Goal: Task Accomplishment & Management: Complete application form

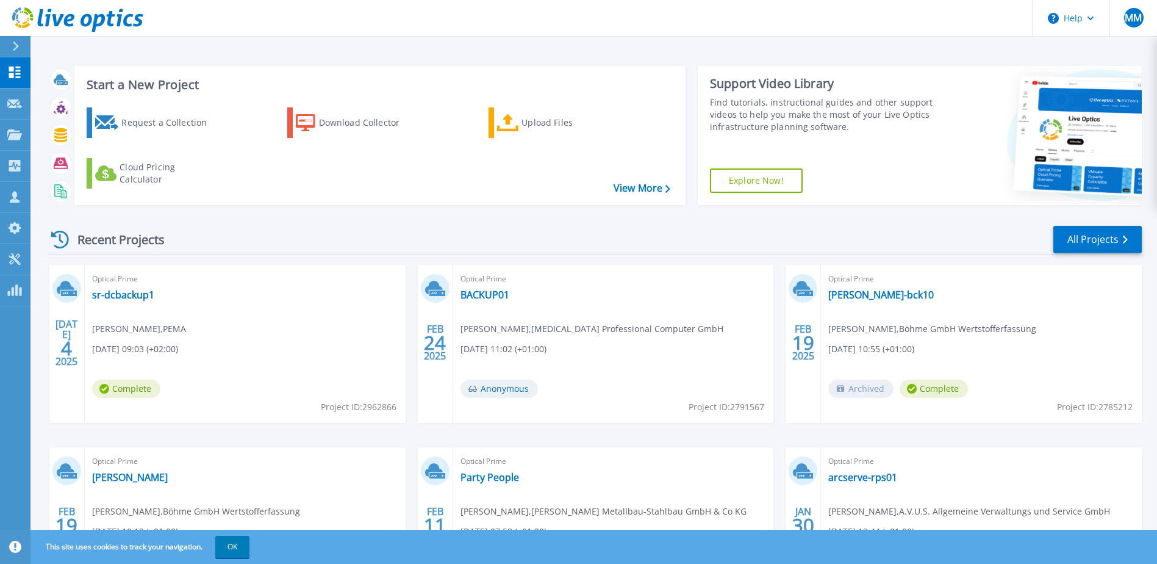
click at [18, 48] on icon at bounding box center [15, 46] width 7 height 10
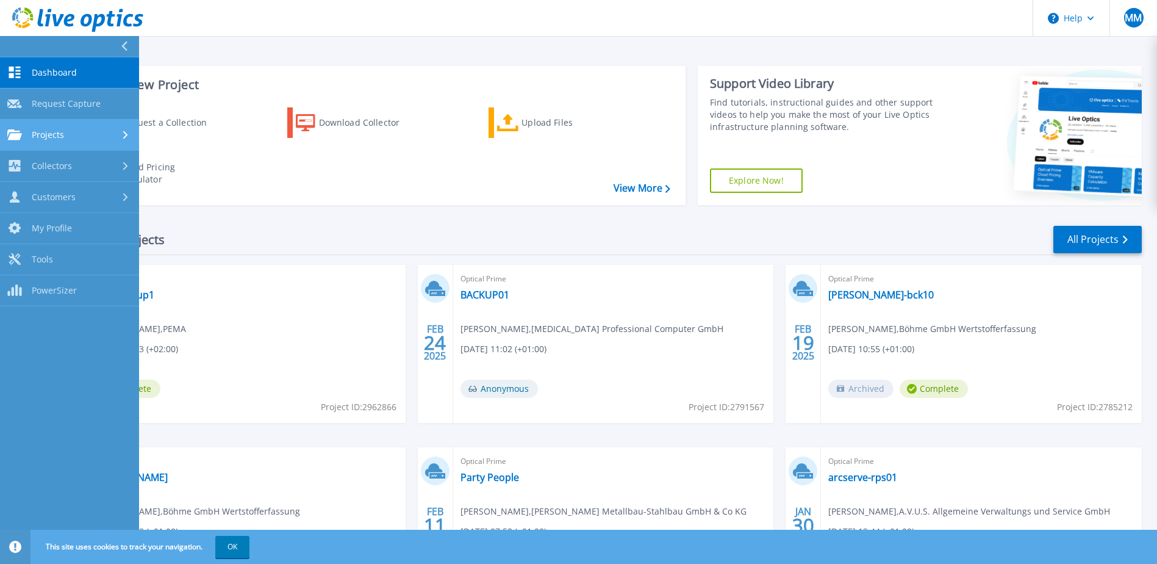
click at [95, 130] on div "Projects" at bounding box center [69, 134] width 124 height 11
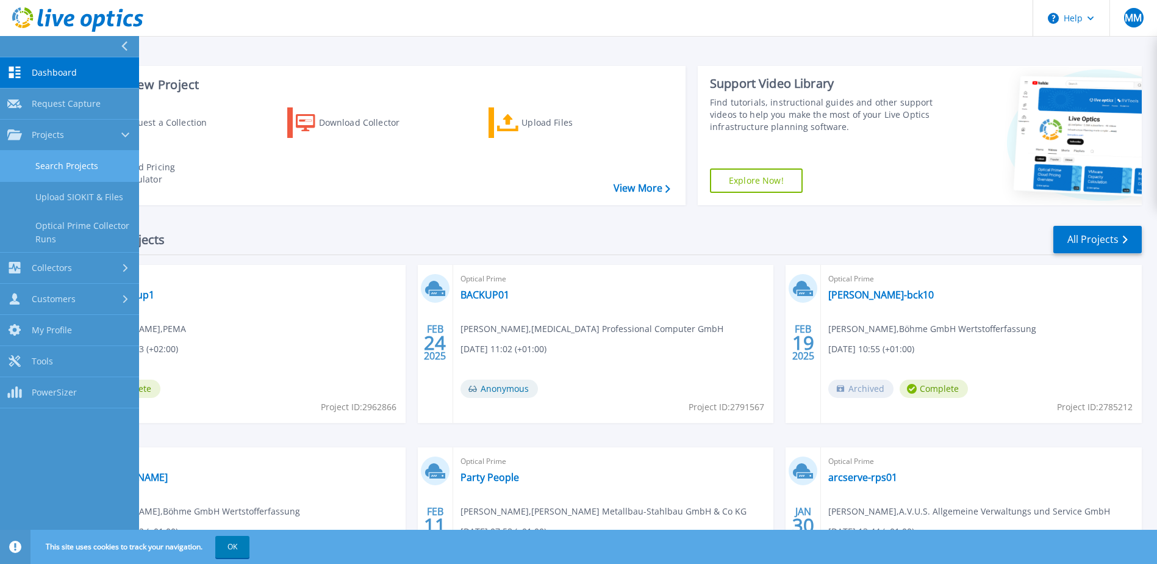
click at [93, 170] on link "Search Projects" at bounding box center [69, 166] width 139 height 31
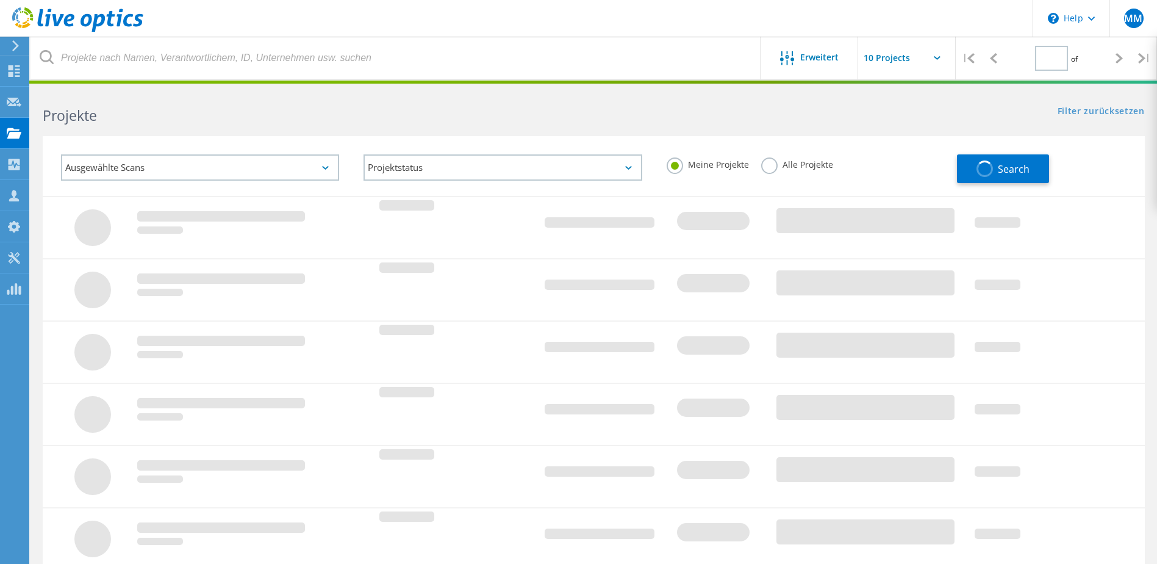
type input "1"
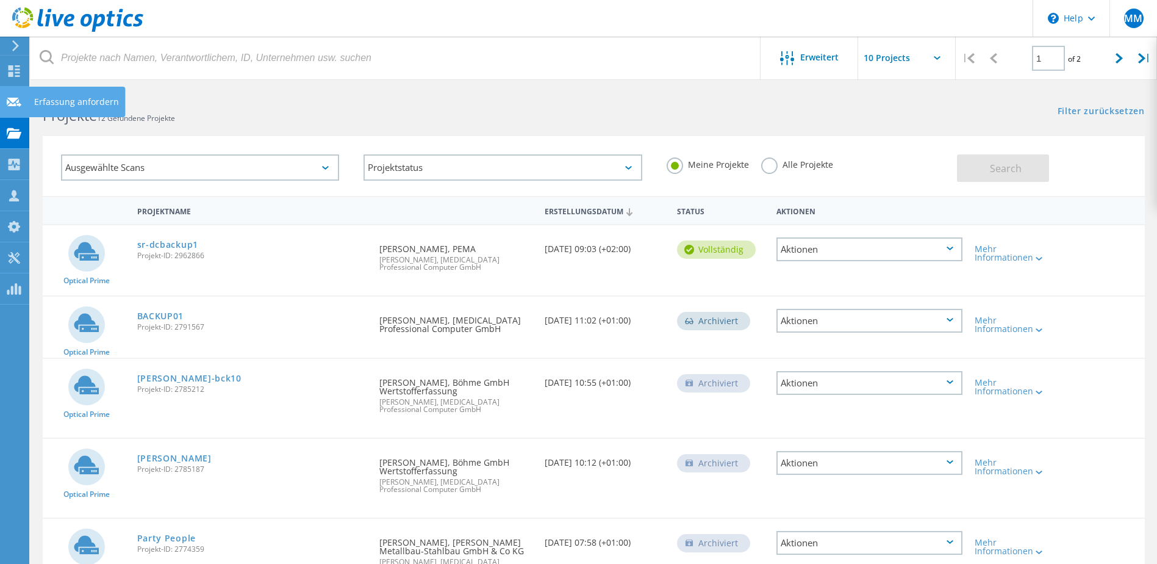
click at [77, 103] on div "Erfassung anfordern" at bounding box center [76, 102] width 85 height 9
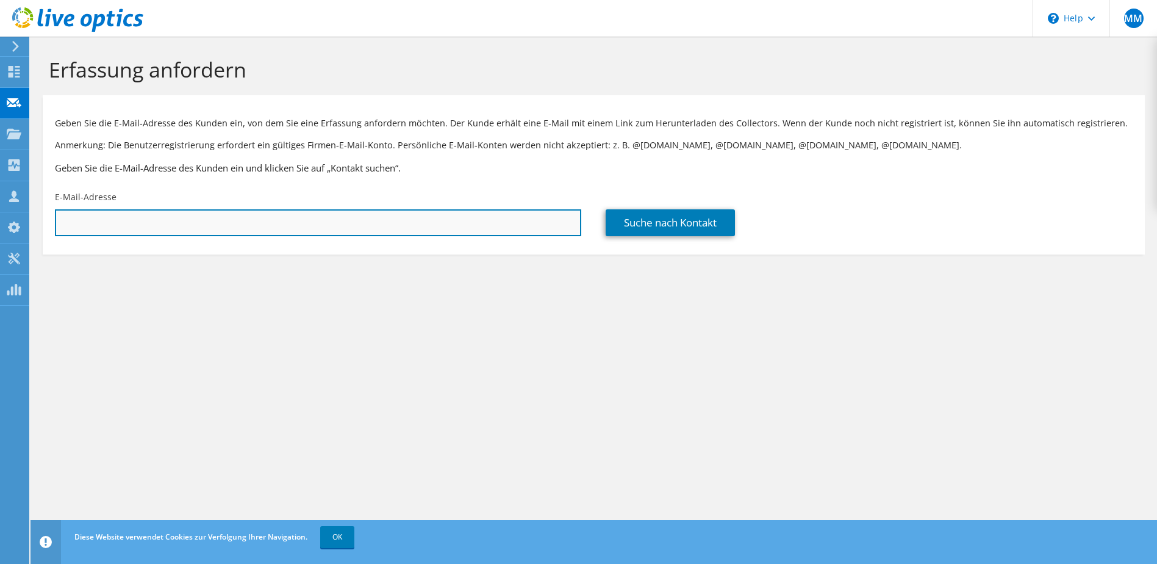
click at [164, 221] on input "text" at bounding box center [318, 222] width 526 height 27
paste input "kai.frech@kanya-deutschland.de"
type input "kai.frech@kanya-deutschland.de"
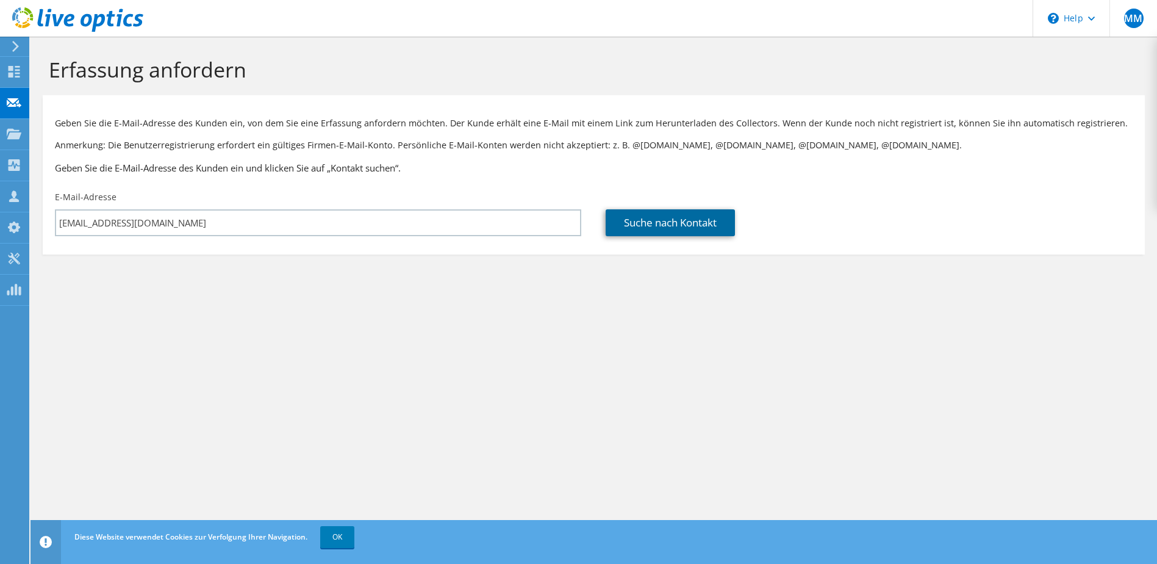
click at [692, 217] on link "Suche nach Kontakt" at bounding box center [670, 222] width 129 height 27
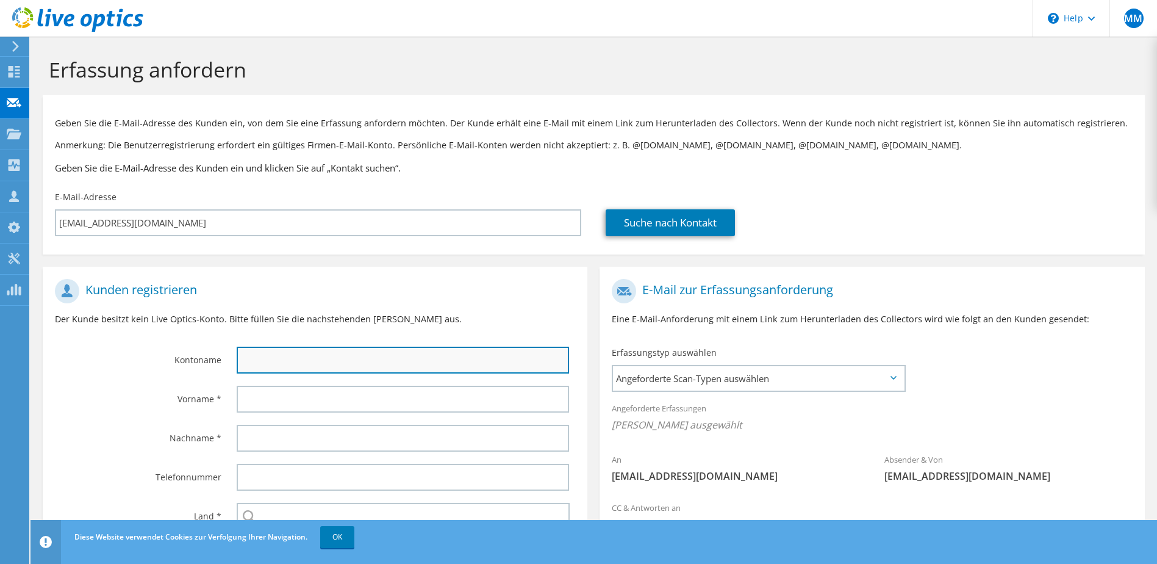
click at [262, 353] on input "text" at bounding box center [403, 360] width 333 height 27
type input "KANYA Deutschland GmbH"
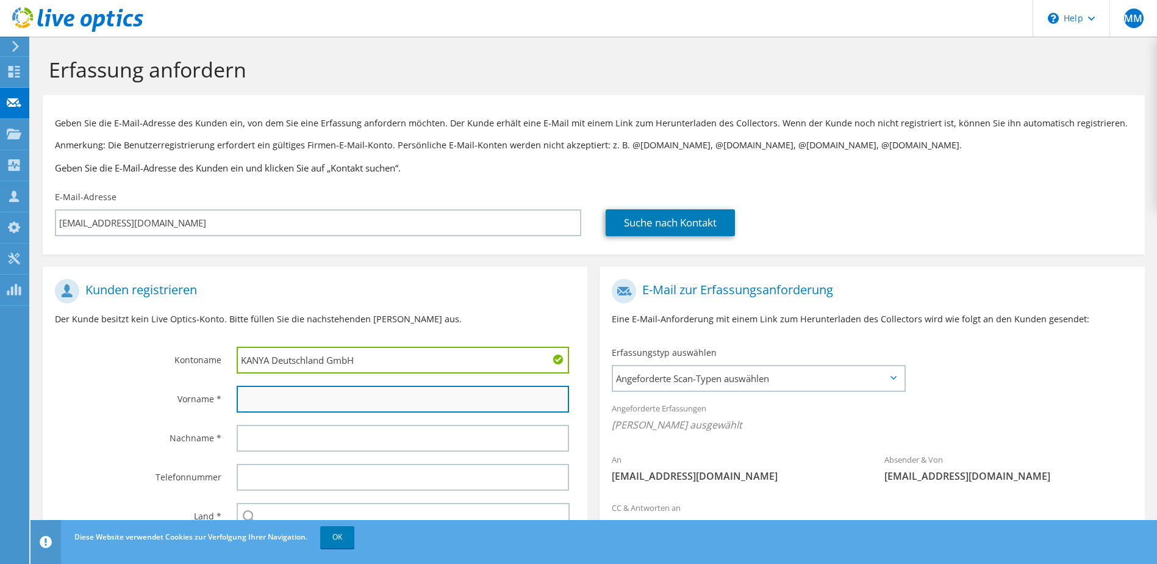
click at [301, 396] on input "text" at bounding box center [403, 399] width 333 height 27
type input "Kai"
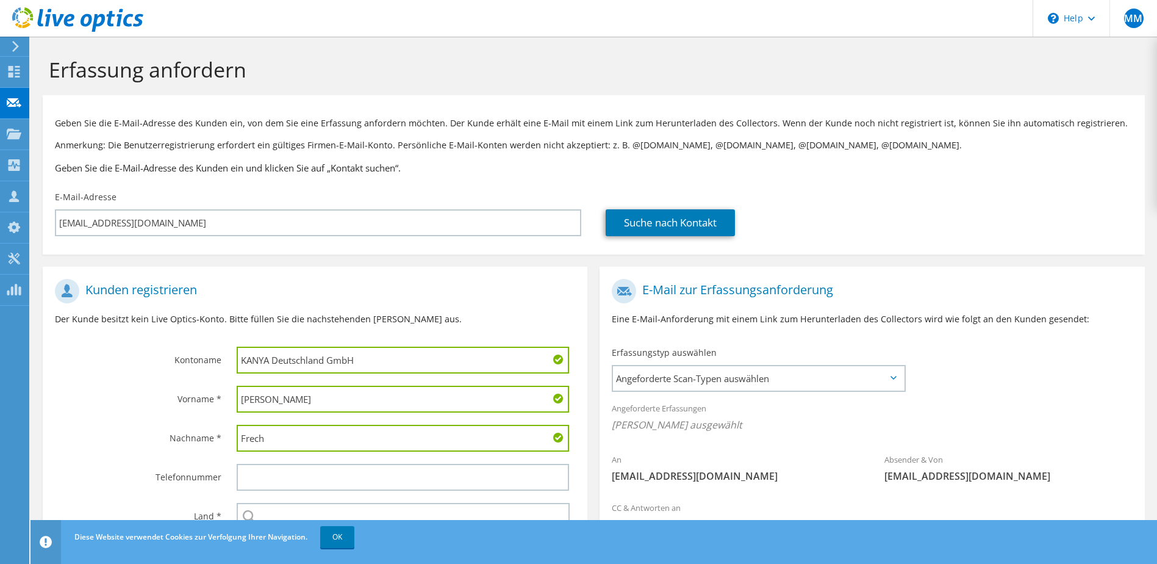
type input "Frech"
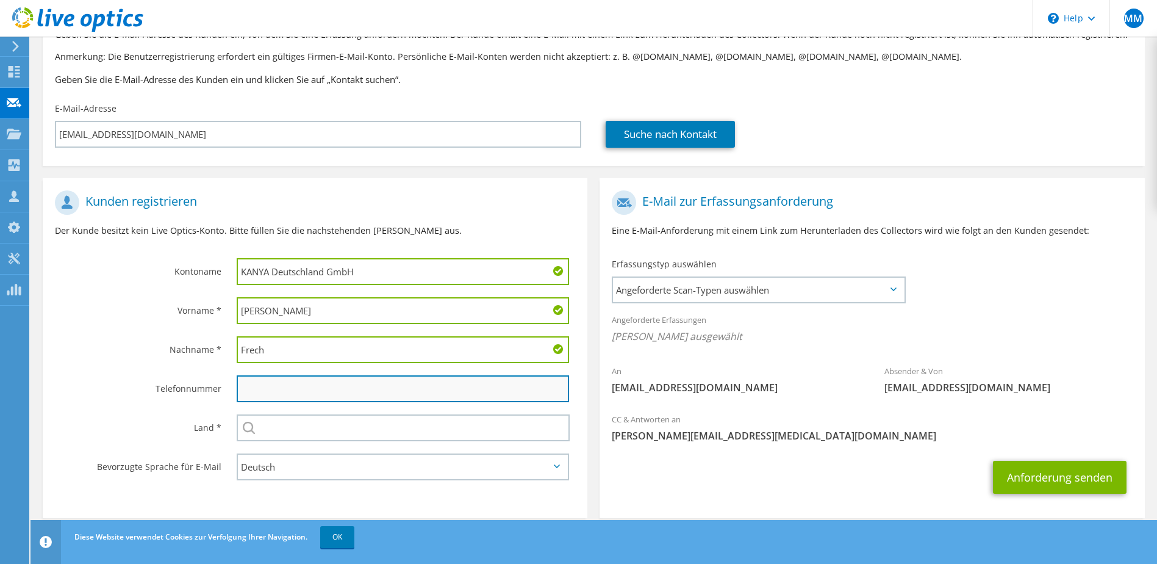
scroll to position [104, 0]
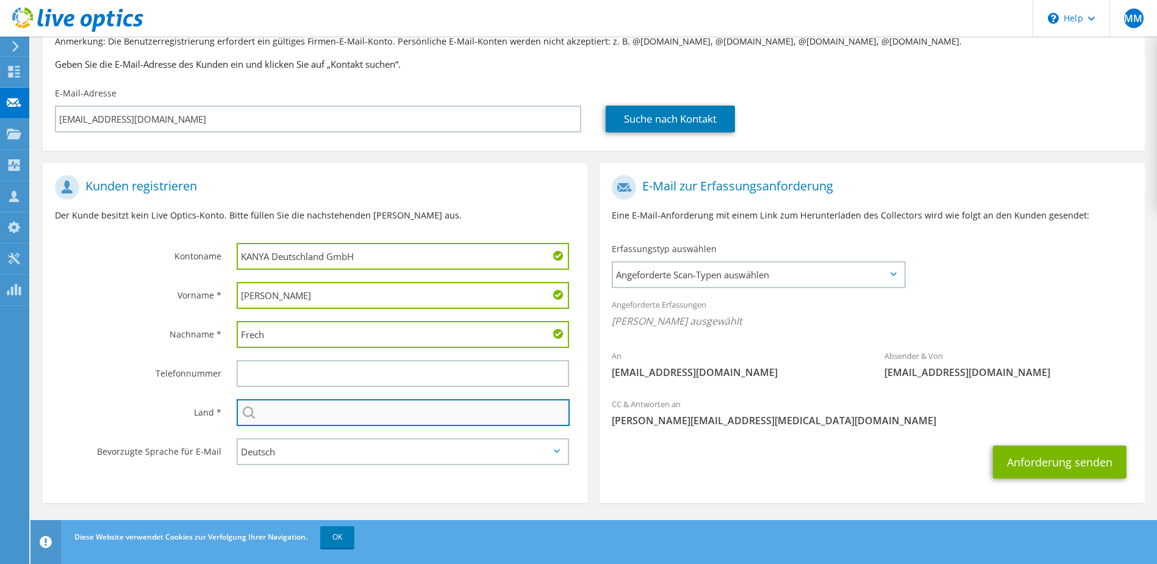
click at [322, 420] on input "text" at bounding box center [404, 412] width 334 height 27
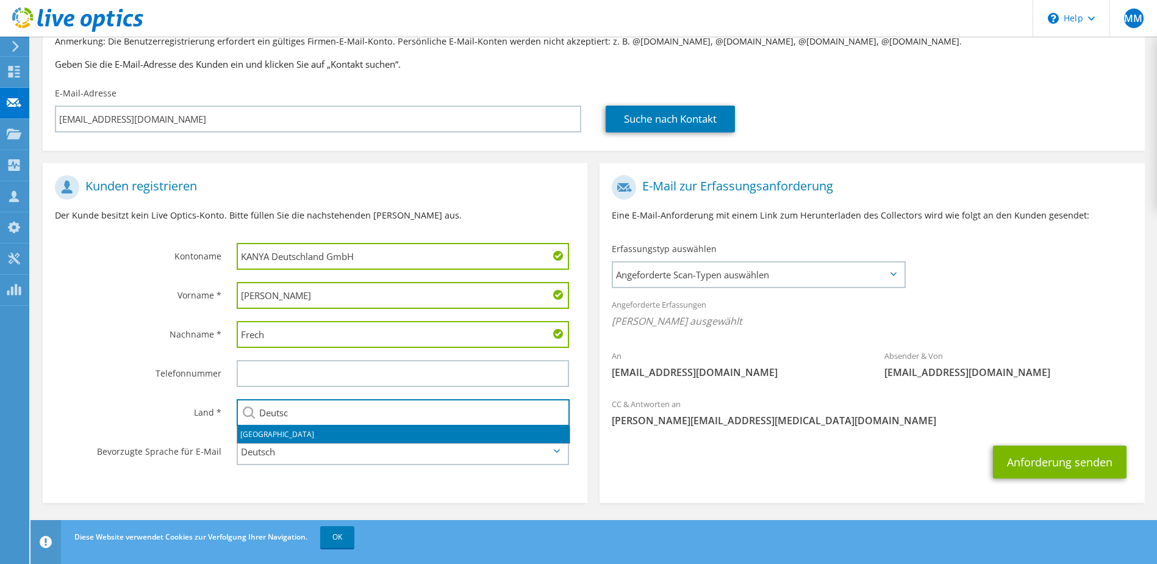
click at [288, 433] on li "Deutschland" at bounding box center [403, 434] width 332 height 17
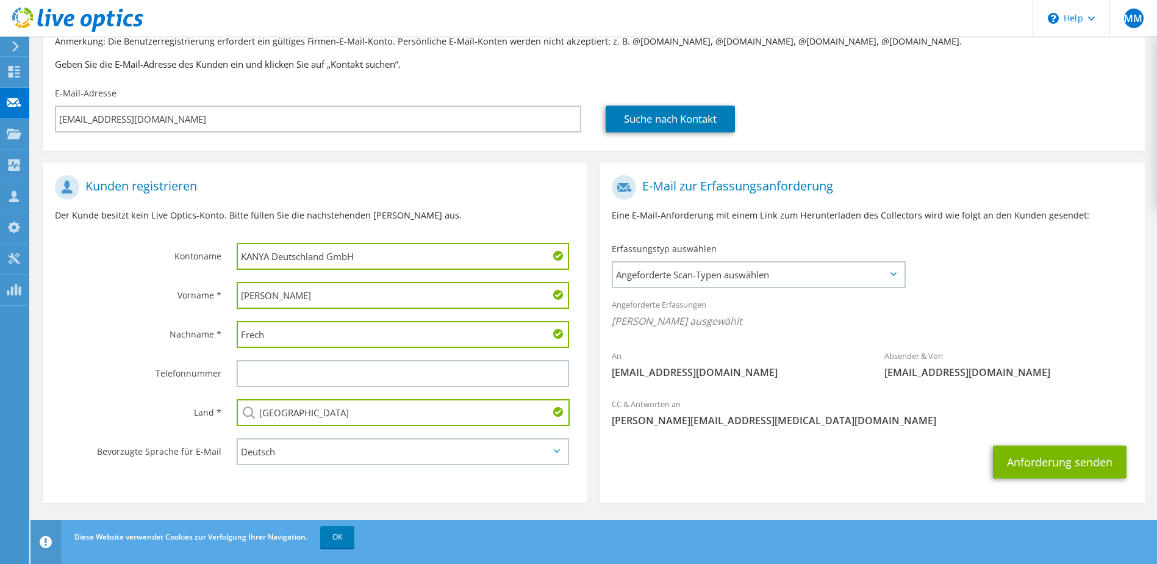
type input "Deutschland"
click at [312, 448] on select "English Deutsch Español Français Italiano Polski Português Русский 한국어 中文 日本語" at bounding box center [403, 451] width 333 height 27
click at [237, 438] on select "English Deutsch Español Français Italiano Polski Português Русский 한국어 中文 日本語" at bounding box center [403, 451] width 333 height 27
click at [892, 277] on span "Angeforderte Scan-Typen auswählen" at bounding box center [758, 274] width 290 height 24
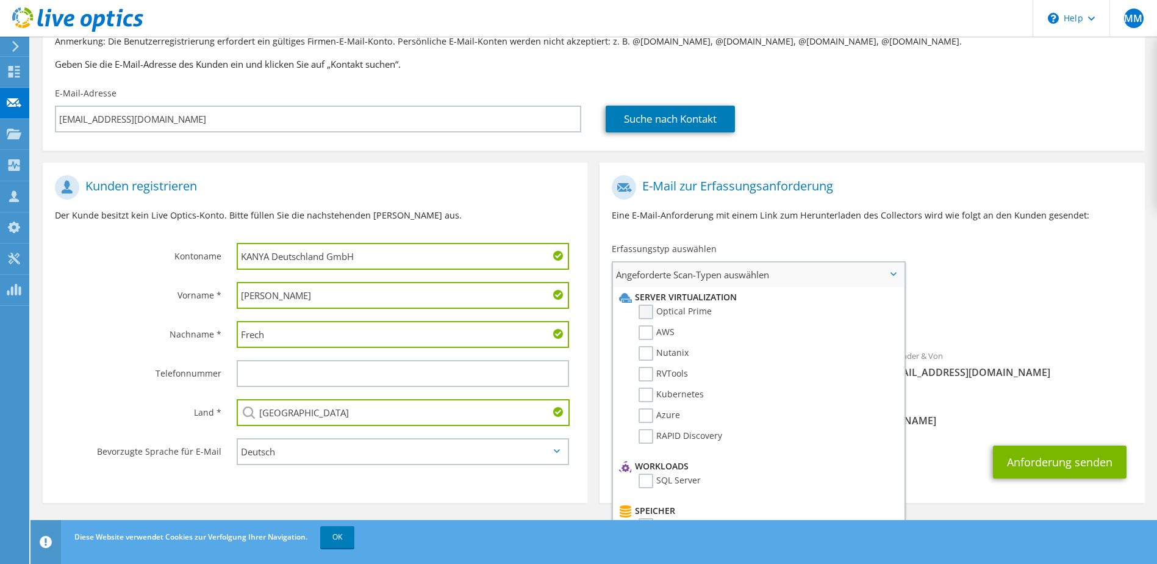
click at [646, 311] on label "Optical Prime" at bounding box center [675, 311] width 73 height 15
click at [0, 0] on input "Optical Prime" at bounding box center [0, 0] width 0 height 0
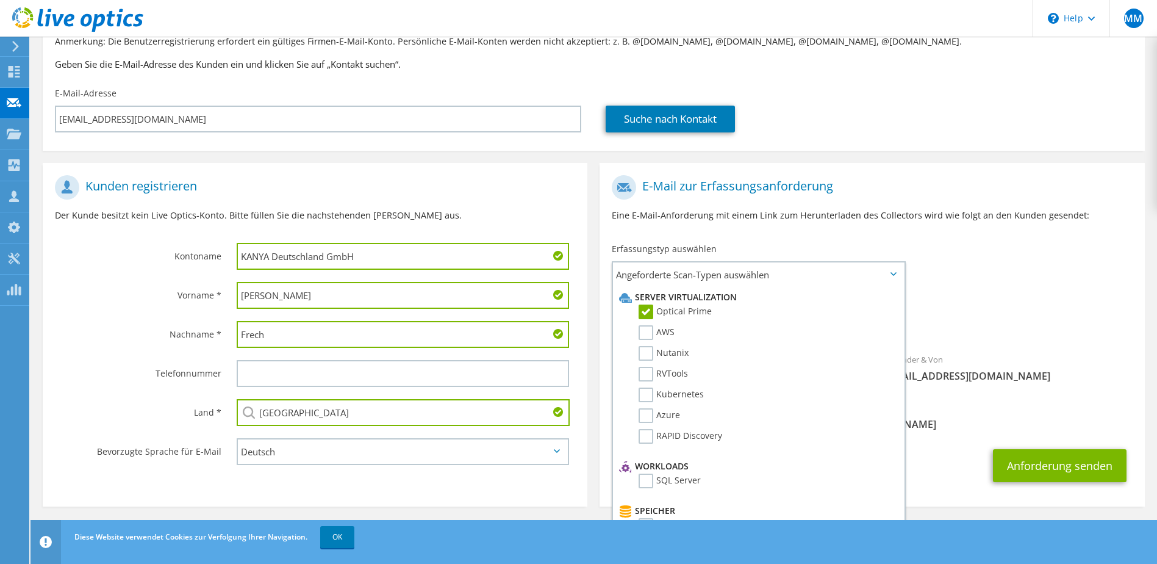
click at [1063, 392] on div "Absender & Von liveoptics@liveoptics.com" at bounding box center [1008, 371] width 273 height 48
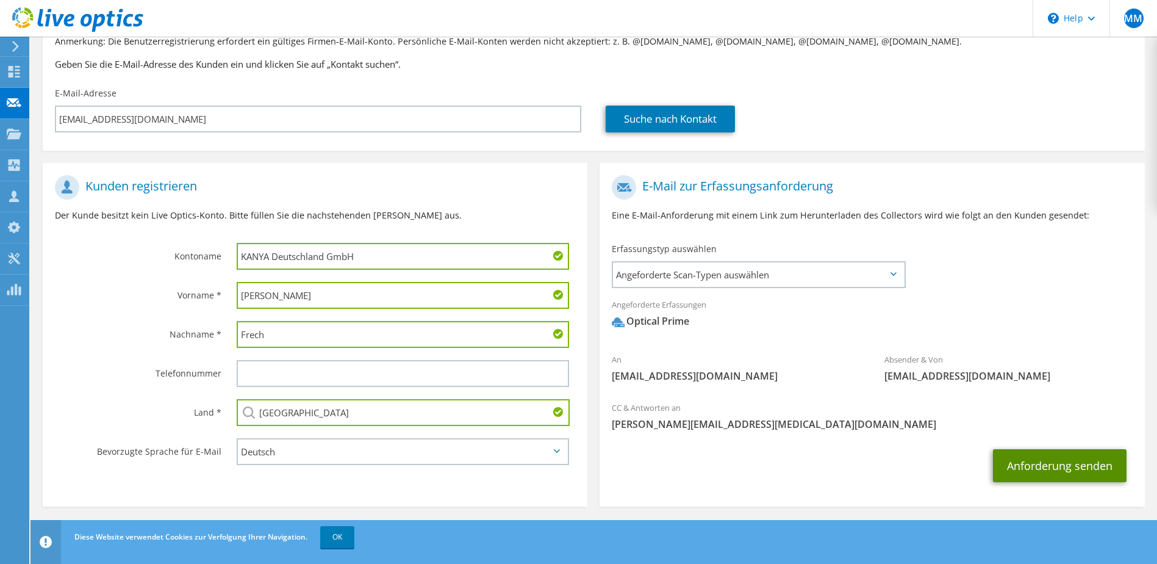
click at [1068, 470] on button "Anforderung senden" at bounding box center [1060, 465] width 134 height 33
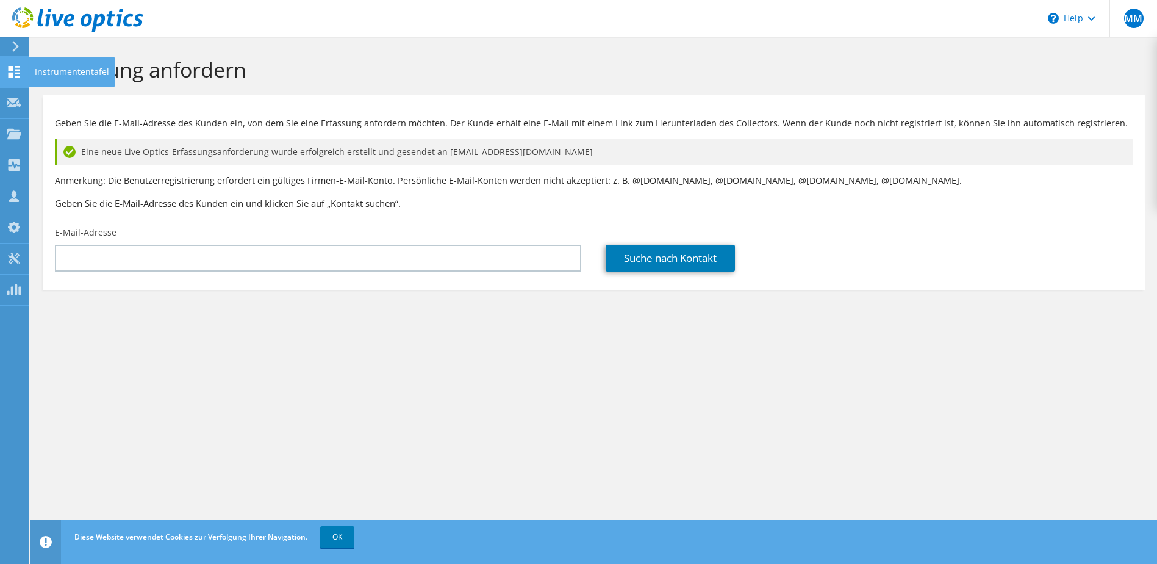
click at [20, 79] on div at bounding box center [14, 72] width 15 height 13
